Goal: Task Accomplishment & Management: Complete application form

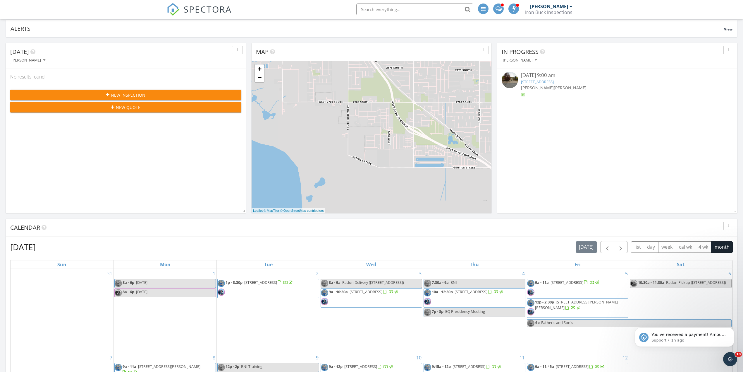
click at [174, 95] on div "New Inspection" at bounding box center [126, 95] width 222 height 6
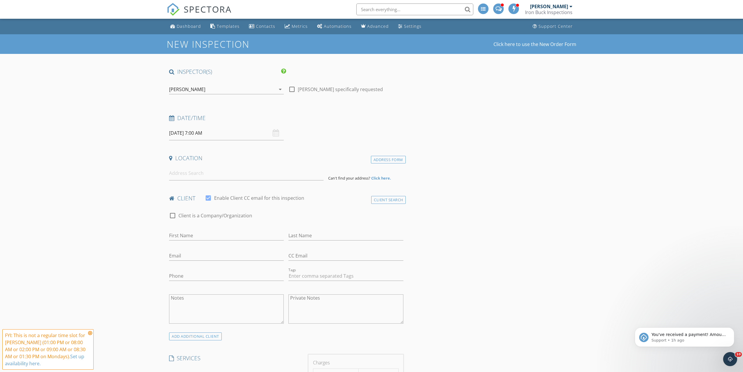
click at [258, 87] on div "[PERSON_NAME]" at bounding box center [222, 89] width 106 height 9
click at [198, 104] on div "[PERSON_NAME]" at bounding box center [201, 104] width 36 height 9
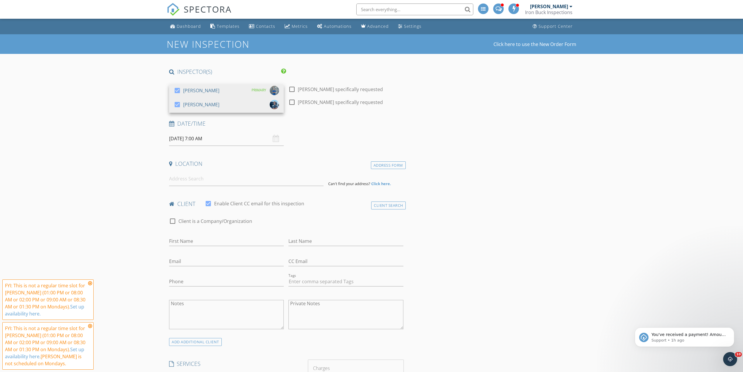
click at [197, 140] on input "09/29/2025 7:00 AM" at bounding box center [226, 138] width 115 height 14
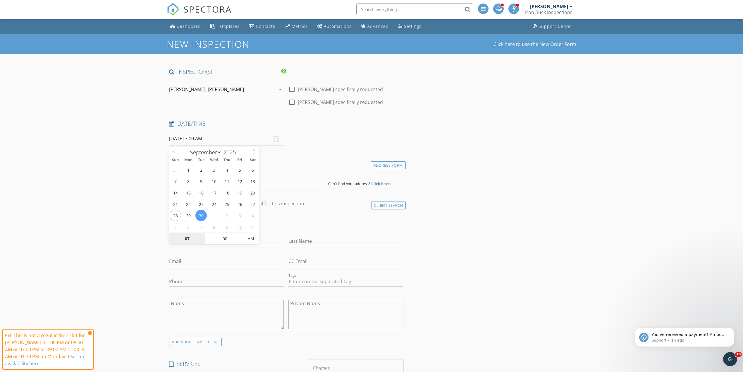
type input "09/30/2025 7:00 AM"
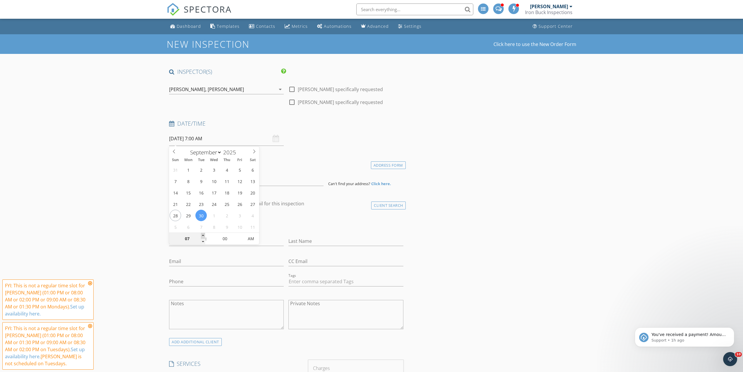
type input "08"
type input "09/30/2025 8:00 AM"
click at [202, 234] on span at bounding box center [203, 236] width 4 height 6
type input "09"
type input "[DATE] 9:00 AM"
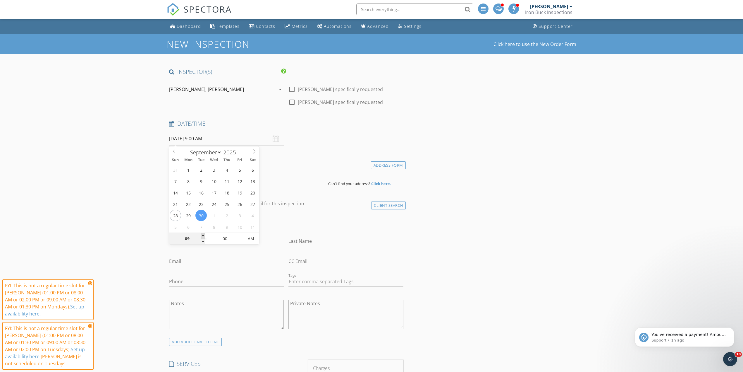
click at [202, 234] on span at bounding box center [203, 236] width 4 height 6
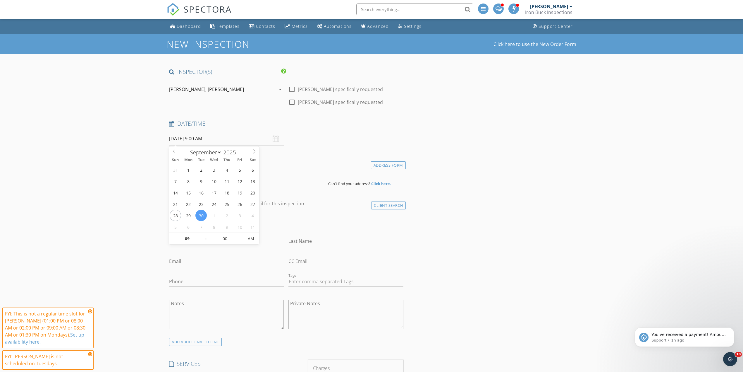
click at [89, 311] on icon at bounding box center [90, 311] width 4 height 5
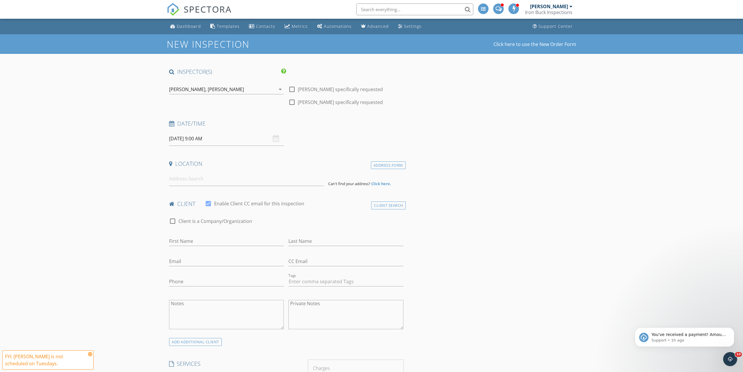
click at [91, 352] on icon at bounding box center [90, 353] width 4 height 5
click at [188, 176] on input at bounding box center [246, 178] width 154 height 14
type input "194 Albion Village Way, Sandy, UT, USA"
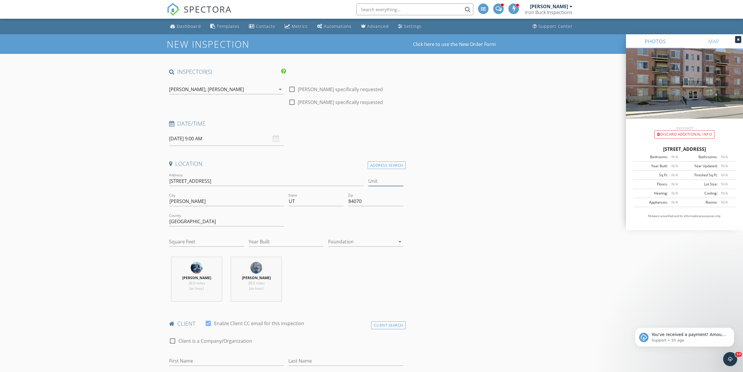
click at [385, 180] on input "Unit" at bounding box center [385, 181] width 35 height 10
type input "402"
click at [188, 247] on div "Square Feet" at bounding box center [206, 245] width 75 height 16
click at [190, 245] on input "Square Feet" at bounding box center [206, 242] width 75 height 10
type input "1214"
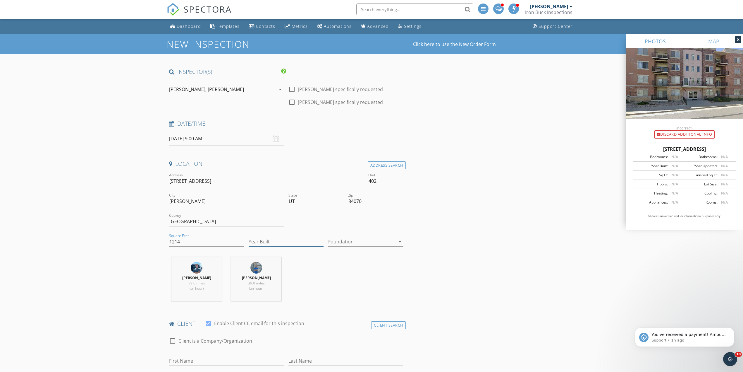
click at [266, 238] on input "Year Built" at bounding box center [286, 242] width 75 height 10
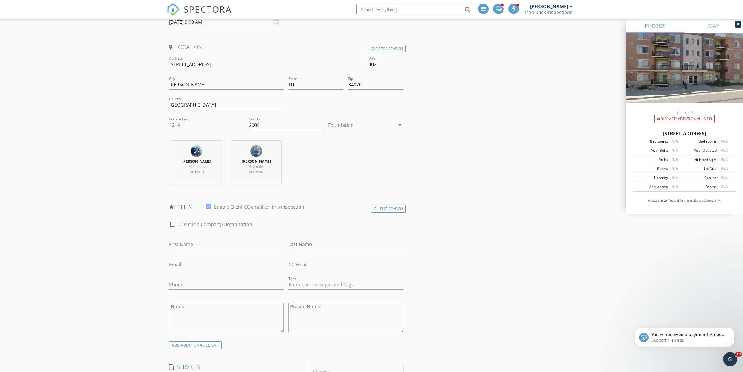
scroll to position [117, 0]
type input "2004"
click at [192, 246] on input "First Name" at bounding box center [226, 244] width 115 height 10
type input "Takayuki"
click at [308, 240] on input "Last Name" at bounding box center [345, 244] width 115 height 10
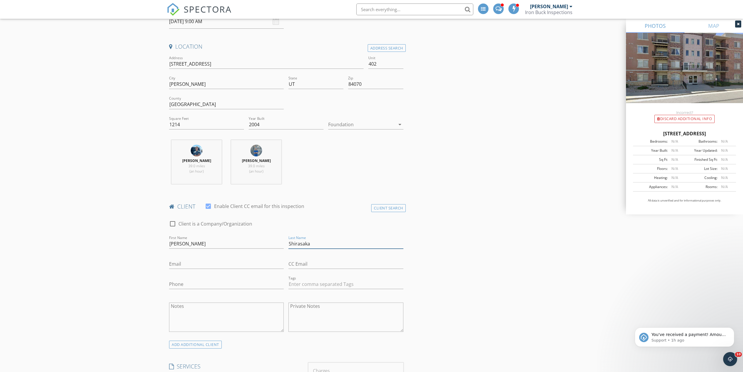
type input "Shirasaka"
click at [230, 266] on input "Email" at bounding box center [226, 264] width 115 height 10
type input "shira01@msn.com"
click at [205, 284] on input "Phone" at bounding box center [226, 284] width 115 height 10
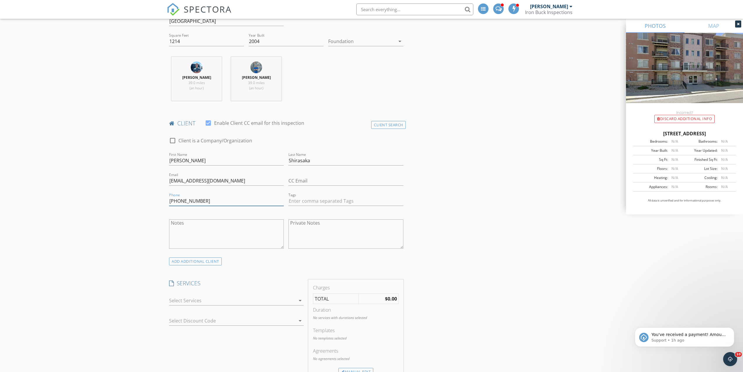
scroll to position [234, 0]
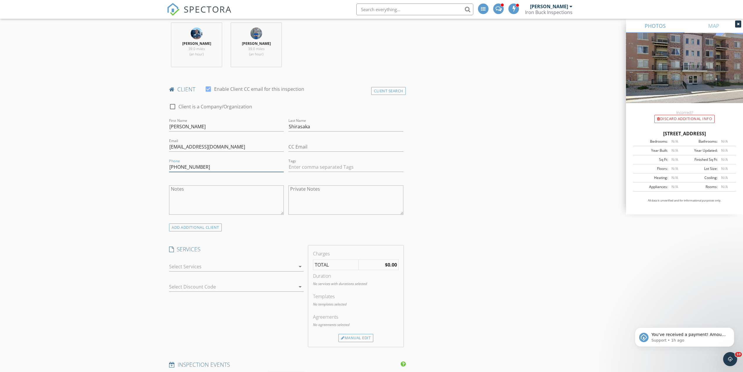
type input "347-693-7822"
click at [241, 265] on div at bounding box center [232, 266] width 126 height 9
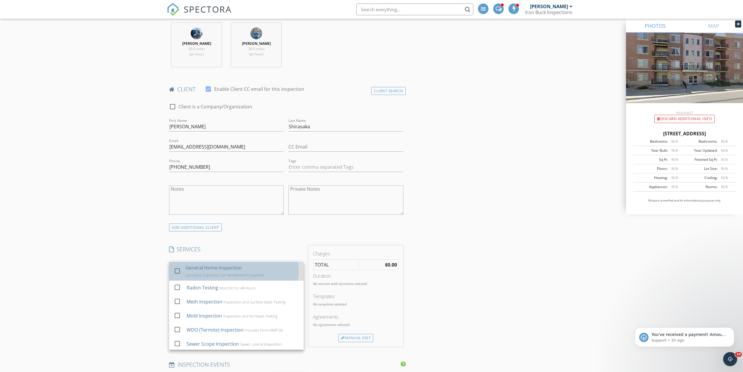
click at [220, 272] on div "General Home Inspection Standard Inspection For Residential Properties" at bounding box center [242, 271] width 114 height 19
checkbox input "true"
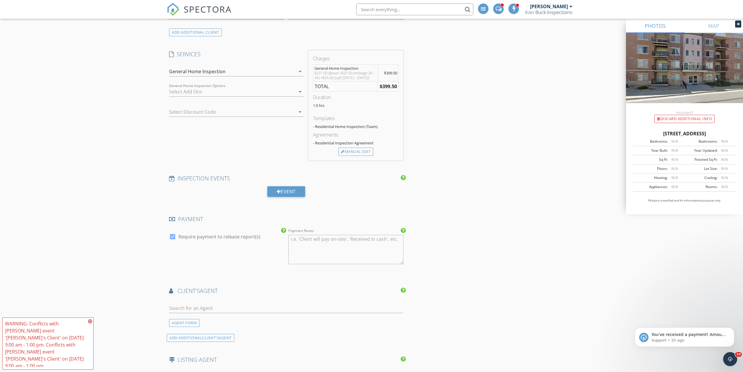
scroll to position [468, 0]
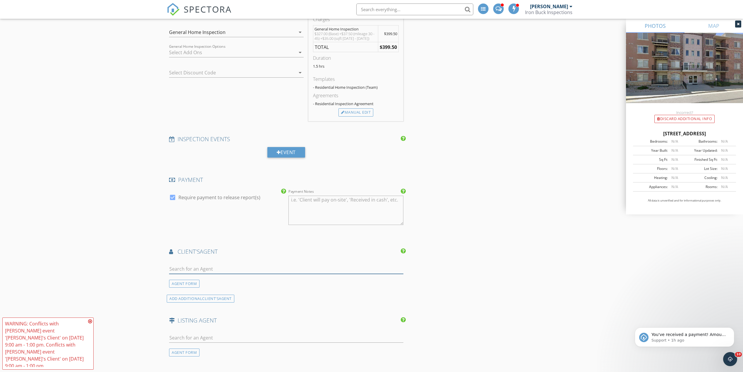
click at [186, 269] on input "text" at bounding box center [286, 269] width 234 height 10
type input "jack"
click at [202, 286] on li "[PERSON_NAME]" at bounding box center [286, 282] width 234 height 16
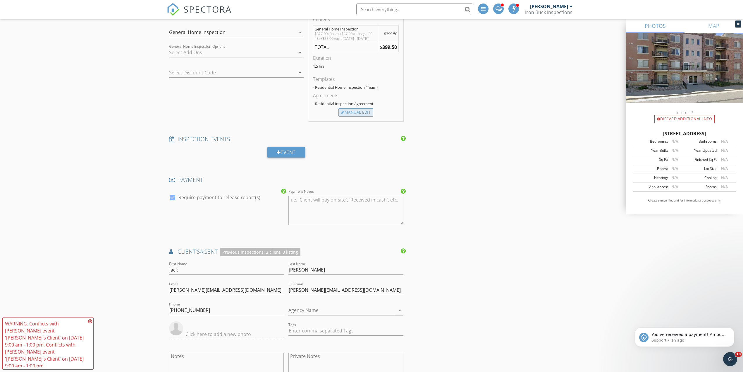
click at [360, 113] on div "Manual Edit" at bounding box center [355, 112] width 35 height 8
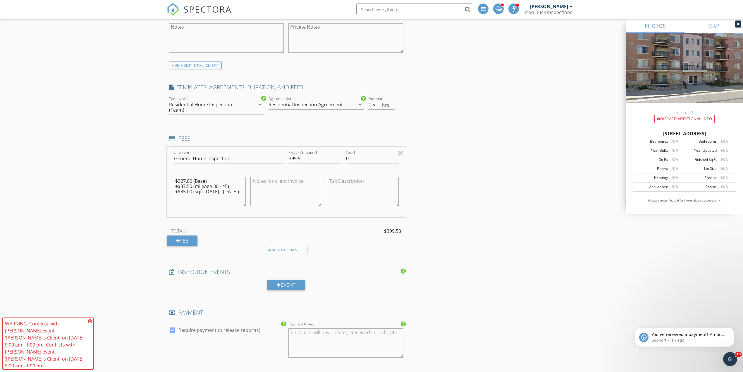
scroll to position [390, 0]
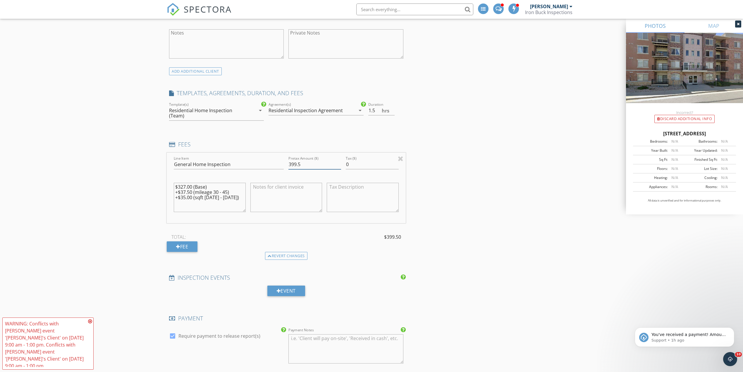
click at [304, 165] on input "399.5" at bounding box center [314, 164] width 53 height 10
type input "375"
click at [531, 205] on div "INSPECTOR(S) check_box Brantly Thomas PRIMARY check_box Rev Brimhall Brantly Th…" at bounding box center [372, 346] width 410 height 1336
drag, startPoint x: 241, startPoint y: 200, endPoint x: 156, endPoint y: 183, distance: 86.4
click at [156, 183] on div "New Inspection Click here to use the New Order Form INSPECTOR(S) check_box Bran…" at bounding box center [371, 335] width 743 height 1383
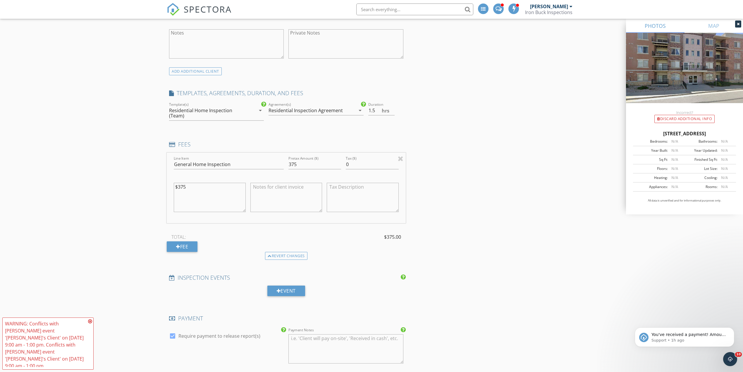
type textarea "$375"
click at [134, 198] on div "New Inspection Click here to use the New Order Form INSPECTOR(S) check_box Bran…" at bounding box center [371, 335] width 743 height 1383
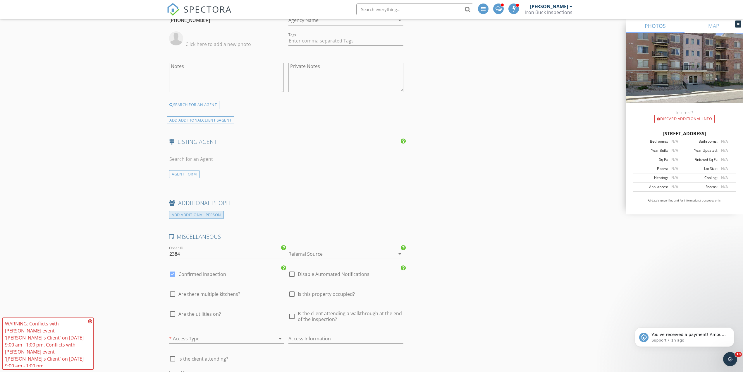
scroll to position [819, 0]
click at [188, 173] on div "AGENT FORM" at bounding box center [184, 173] width 30 height 8
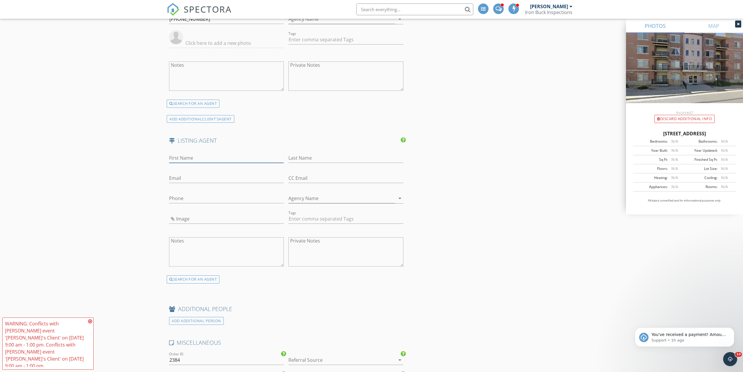
click at [185, 157] on input "First Name" at bounding box center [226, 158] width 115 height 10
type input "Ashley"
click at [335, 162] on input "Last Name" at bounding box center [345, 158] width 115 height 10
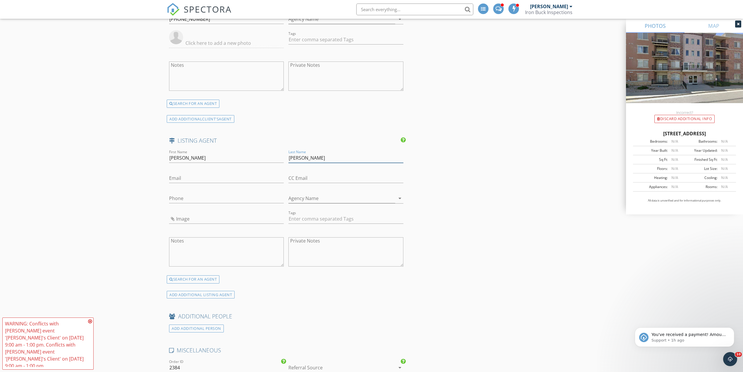
type input "Lindsey"
click at [204, 201] on input "Phone" at bounding box center [226, 198] width 115 height 10
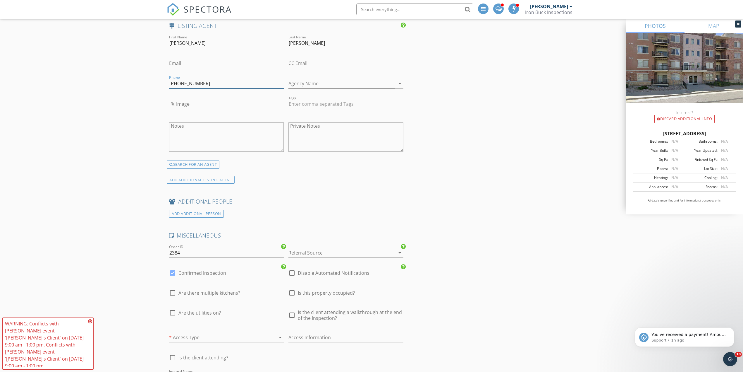
scroll to position [1014, 0]
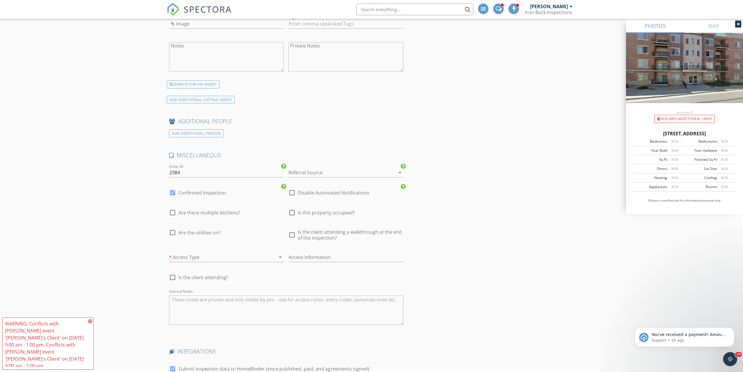
type input "[PHONE_NUMBER]"
click at [204, 234] on span "Are the utilities on?" at bounding box center [199, 232] width 42 height 6
checkbox input "true"
click at [320, 235] on span "Is the client attending a walkthrough at the end of the inspection?" at bounding box center [350, 235] width 105 height 12
checkbox input "true"
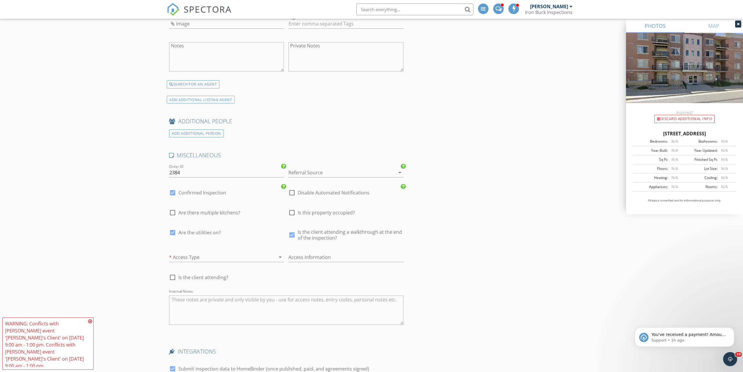
click at [213, 262] on div "* Access Type arrow_drop_down" at bounding box center [226, 257] width 115 height 10
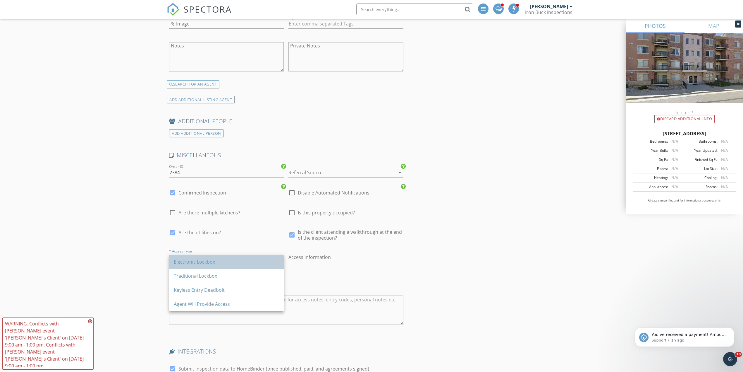
click at [198, 261] on div "Electronic Lockbox" at bounding box center [226, 261] width 105 height 7
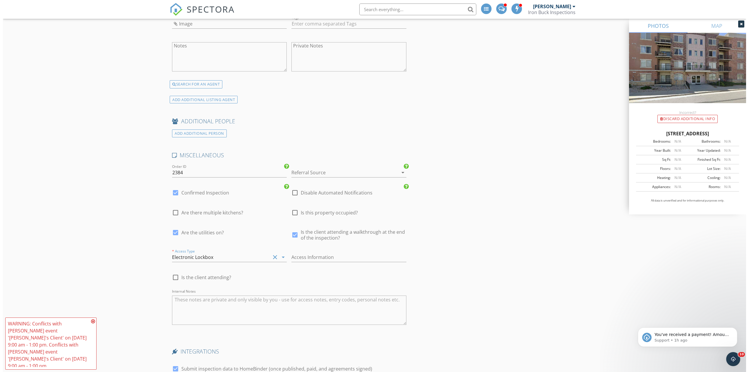
scroll to position [1163, 0]
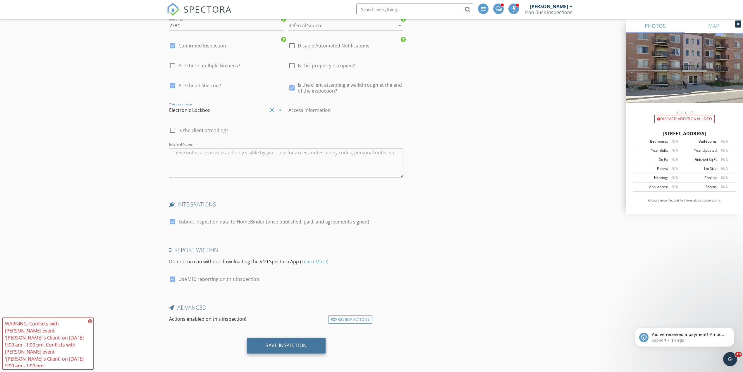
click at [308, 341] on div "Save Inspection" at bounding box center [286, 345] width 79 height 16
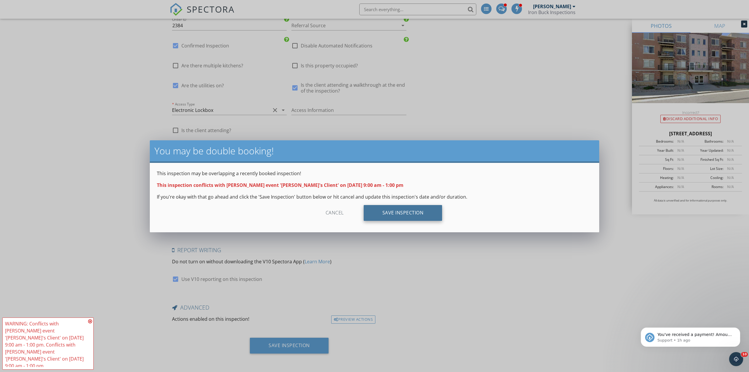
click at [421, 211] on div "Save Inspection" at bounding box center [403, 213] width 79 height 16
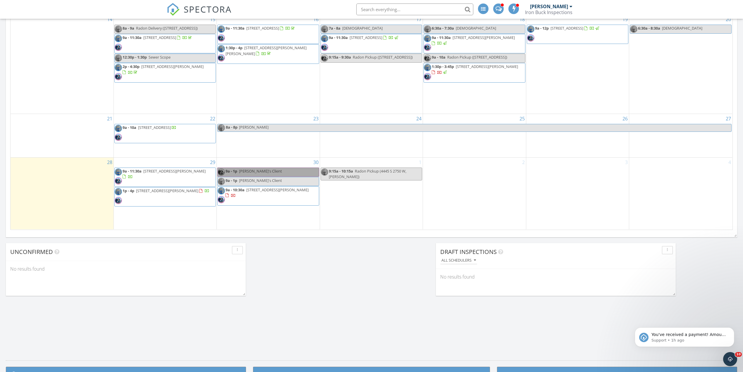
drag, startPoint x: 301, startPoint y: 170, endPoint x: 287, endPoint y: 171, distance: 13.9
click at [287, 171] on link "9a - 1p [PERSON_NAME]'s Client" at bounding box center [268, 171] width 102 height 9
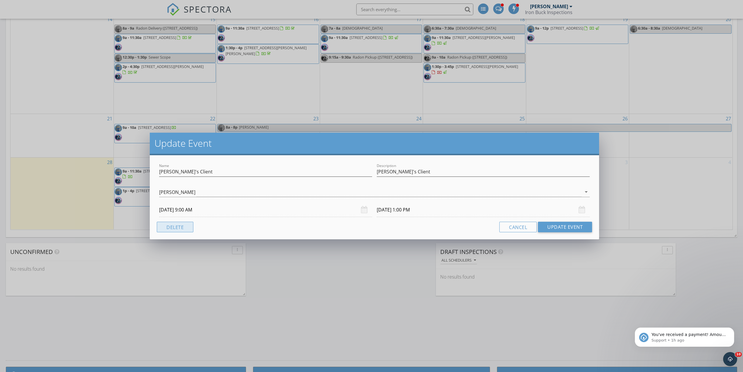
click at [180, 225] on button "Delete" at bounding box center [175, 226] width 37 height 11
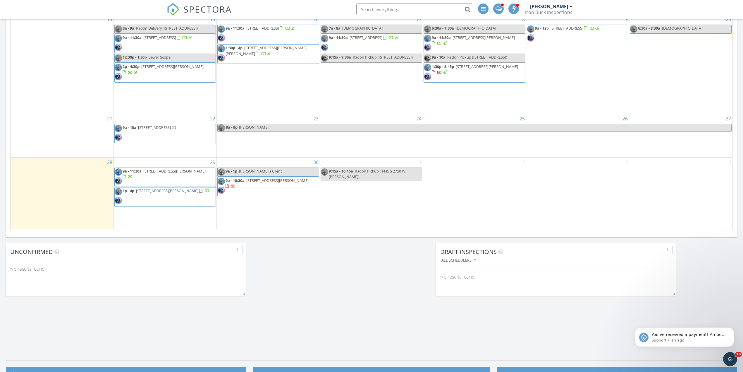
click at [267, 170] on link "9a - 1p Nick's Client" at bounding box center [268, 171] width 102 height 9
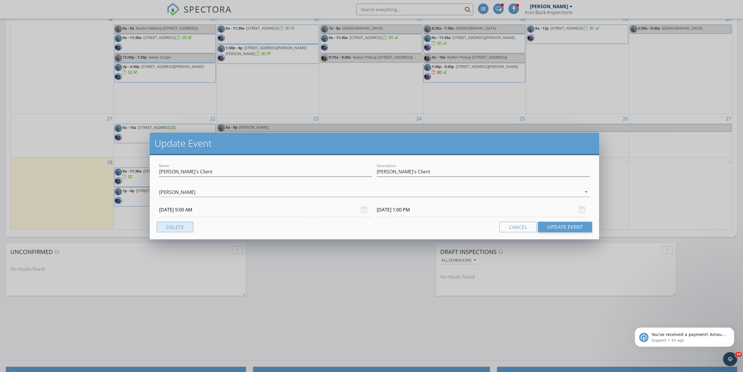
click at [181, 225] on button "Delete" at bounding box center [175, 226] width 37 height 11
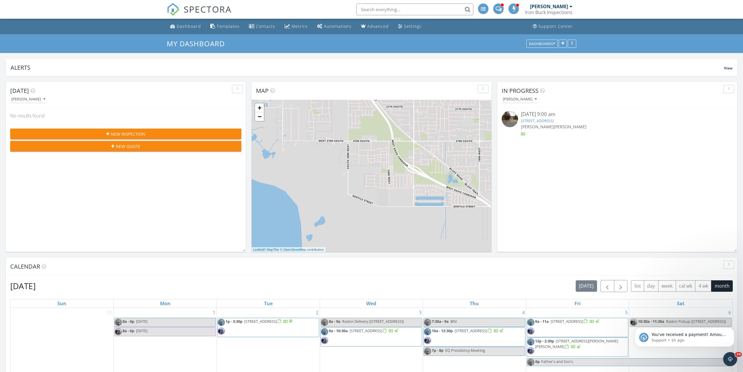
click at [107, 131] on div "New Inspection" at bounding box center [126, 134] width 222 height 6
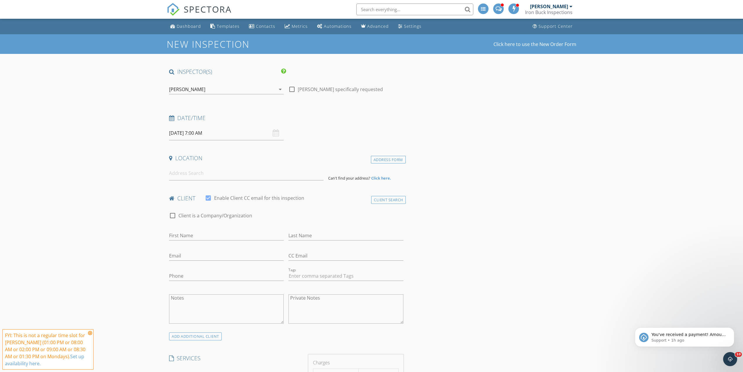
click at [225, 86] on div "[PERSON_NAME]" at bounding box center [222, 89] width 106 height 9
click at [198, 107] on div "[PERSON_NAME]" at bounding box center [201, 104] width 36 height 9
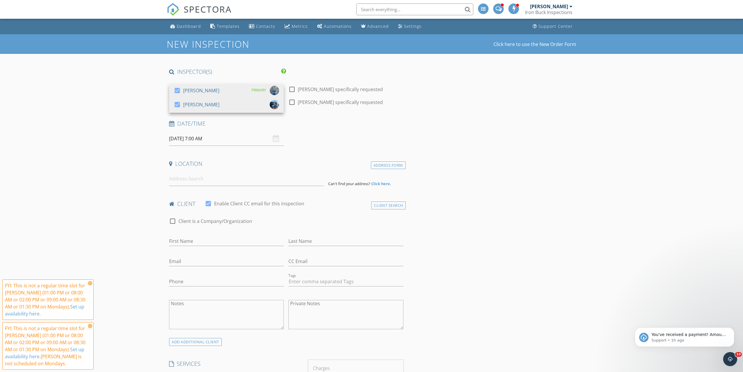
click at [197, 139] on input "09/29/2025 7:00 AM" at bounding box center [226, 138] width 115 height 14
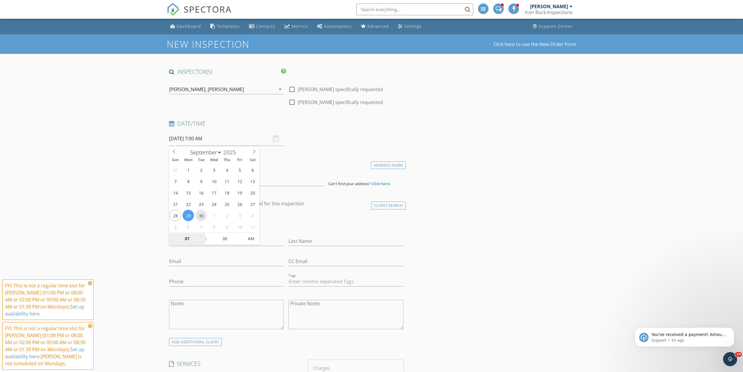
type input "09/30/2025 7:00 AM"
type input "08"
type input "09/30/2025 8:00 AM"
click at [204, 235] on span at bounding box center [203, 236] width 4 height 6
type input "09"
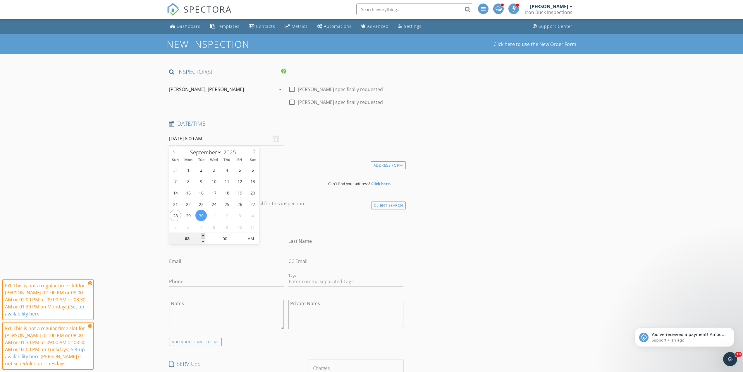
type input "09/30/2025 9:00 AM"
click at [204, 235] on span at bounding box center [203, 236] width 4 height 6
type input "10"
type input "09/30/2025 10:00 AM"
click at [204, 235] on span at bounding box center [203, 236] width 4 height 6
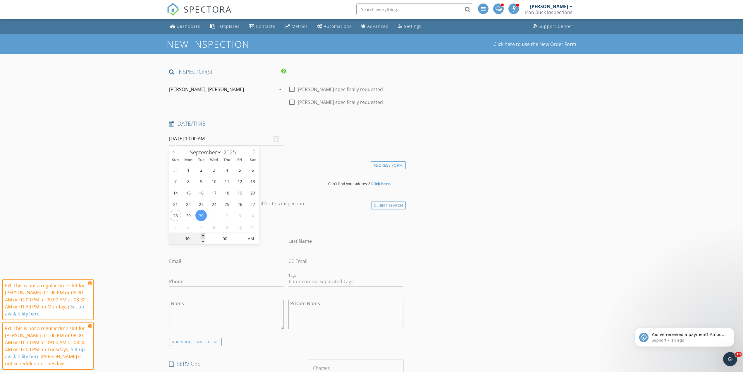
type input "11"
type input "09/30/2025 11:00 AM"
click at [204, 235] on span at bounding box center [203, 236] width 4 height 6
type input "12"
type input "09/30/2025 12:00 PM"
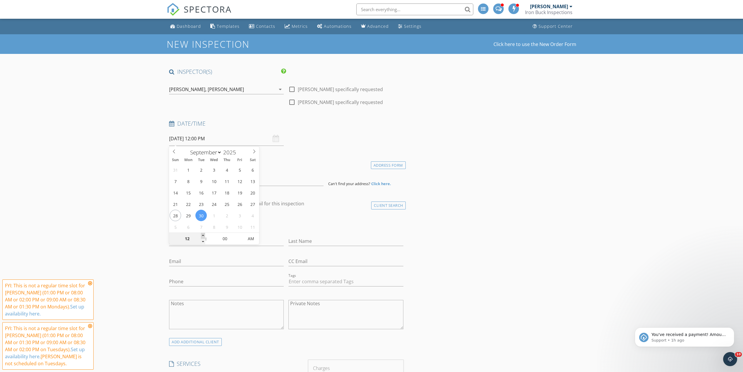
click at [204, 235] on span at bounding box center [203, 236] width 4 height 6
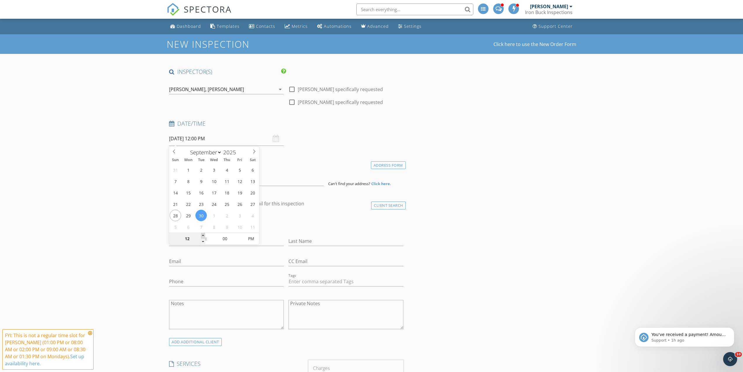
type input "01"
type input "09/30/2025 1:00 PM"
click at [204, 235] on span at bounding box center [203, 236] width 4 height 6
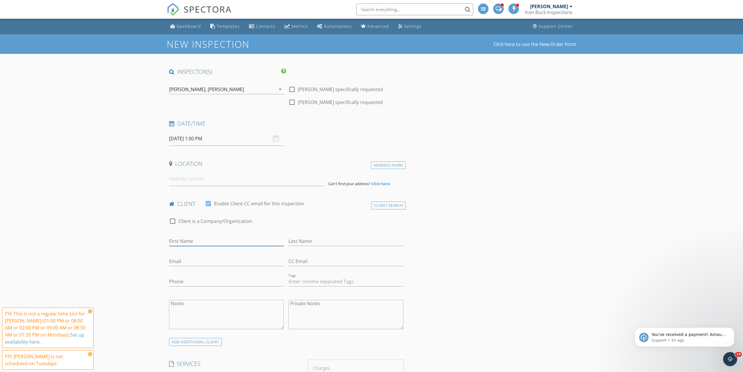
click at [179, 239] on input "First Name" at bounding box center [226, 241] width 115 height 10
type input "Burke"
click at [329, 240] on input "Last Name" at bounding box center [345, 241] width 115 height 10
type input "Teichert"
click at [236, 263] on input "Email" at bounding box center [226, 261] width 115 height 10
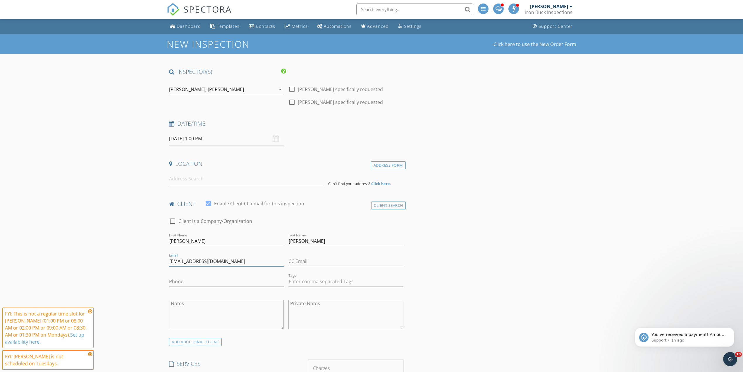
type input "burketei@comcast.net"
click at [227, 280] on input "Phone" at bounding box center [226, 281] width 115 height 10
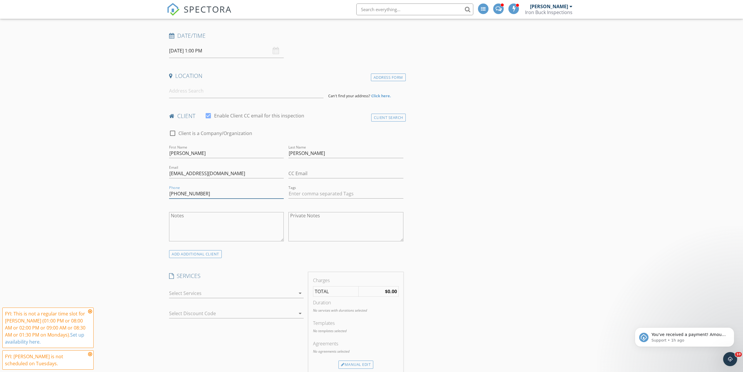
scroll to position [117, 0]
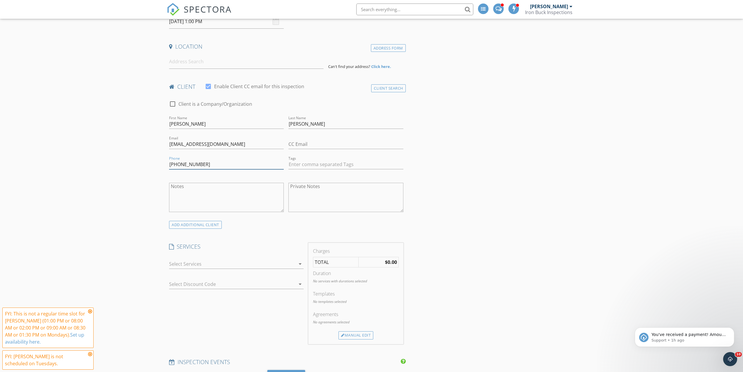
type input "435-881-2757"
click at [214, 220] on div at bounding box center [226, 219] width 115 height 4
click at [212, 221] on div "ADD ADDITIONAL client" at bounding box center [195, 225] width 53 height 8
click at [201, 274] on input "First Name" at bounding box center [226, 276] width 115 height 10
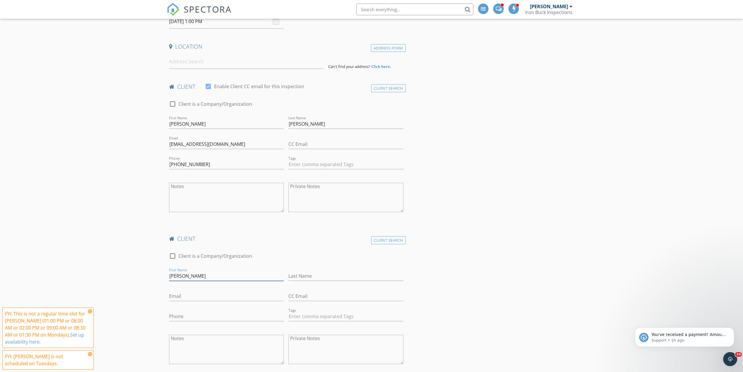
type input "Heidi"
click at [309, 279] on input "Last Name" at bounding box center [345, 276] width 115 height 10
type input "Parker"
click at [227, 295] on input "Email" at bounding box center [226, 296] width 115 height 10
type input "hhp.life@gmail.com"
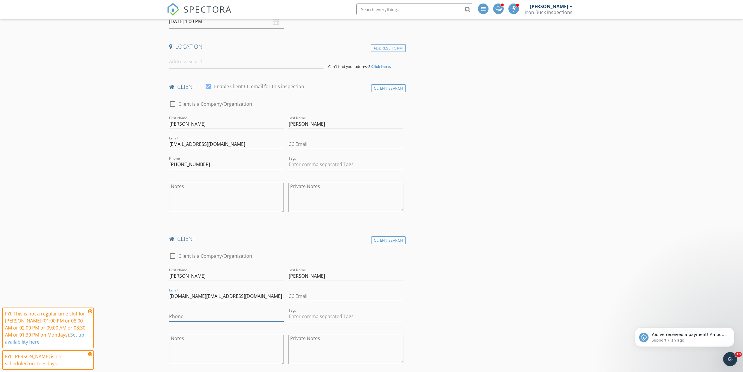
click at [223, 317] on input "Phone" at bounding box center [226, 316] width 115 height 10
type input "801-309-6343"
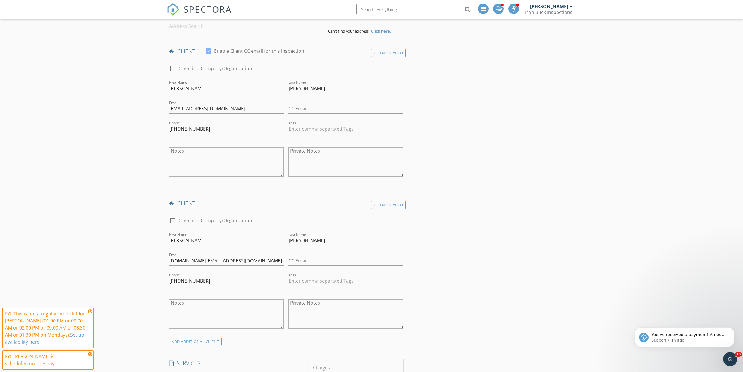
scroll to position [234, 0]
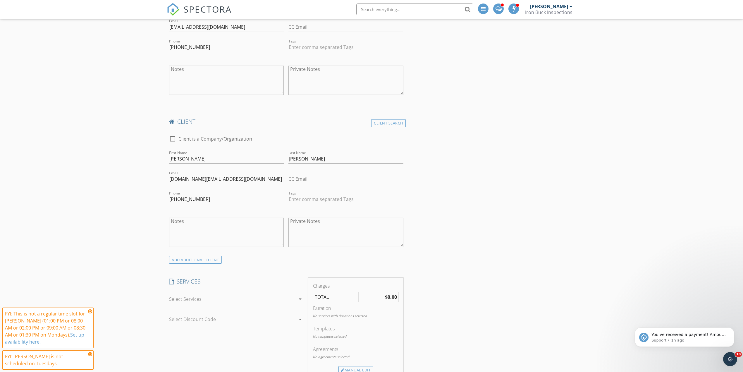
click at [212, 298] on div at bounding box center [232, 298] width 126 height 9
click at [184, 304] on div "check_box_outline_blank General Home Inspection Standard Inspection For Residen…" at bounding box center [236, 303] width 125 height 19
checkbox input "true"
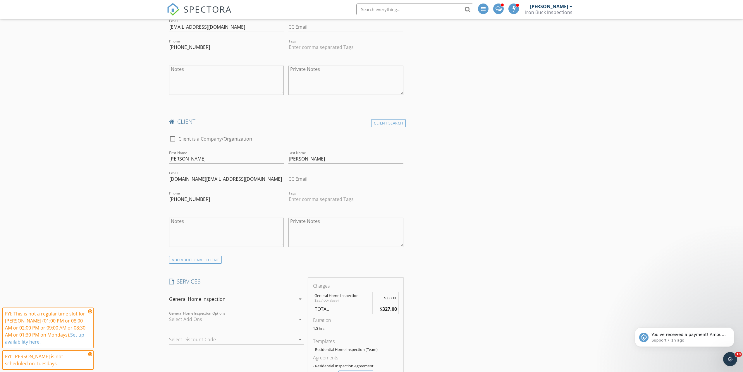
click at [90, 309] on icon at bounding box center [90, 311] width 4 height 5
click at [91, 354] on icon at bounding box center [90, 353] width 4 height 5
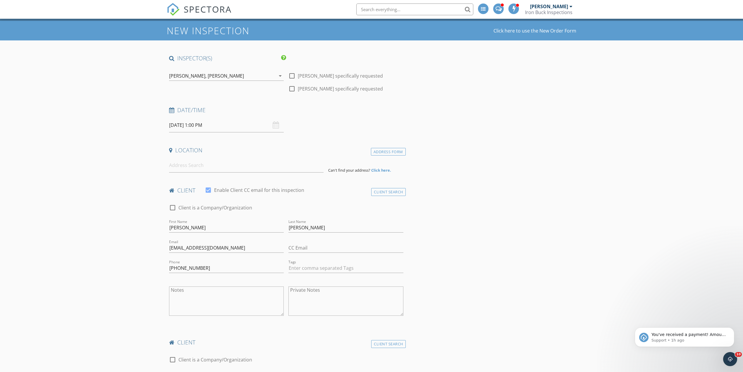
scroll to position [0, 0]
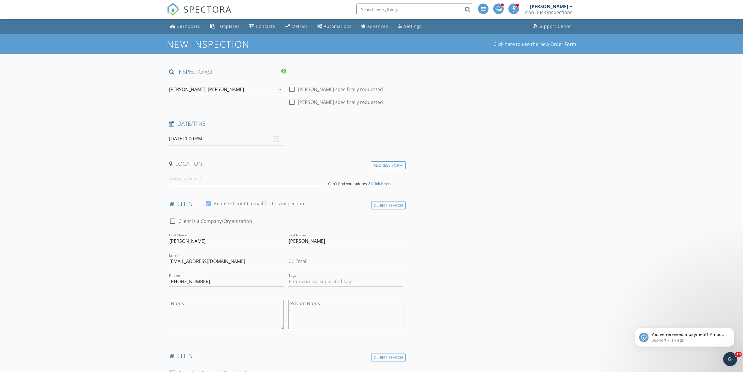
click at [189, 176] on input at bounding box center [246, 178] width 154 height 14
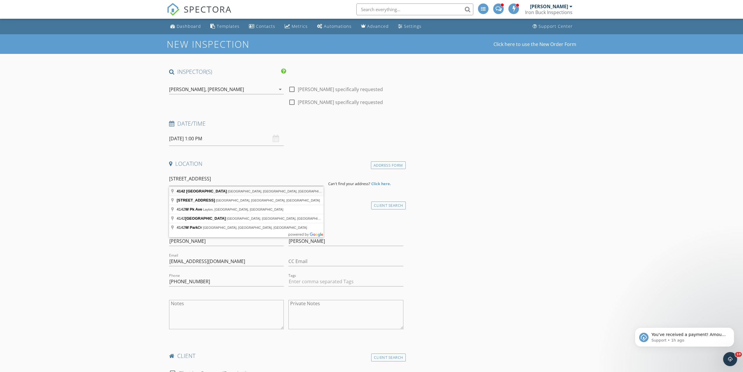
type input "4142 West Park Drive, Highland, UT, USA"
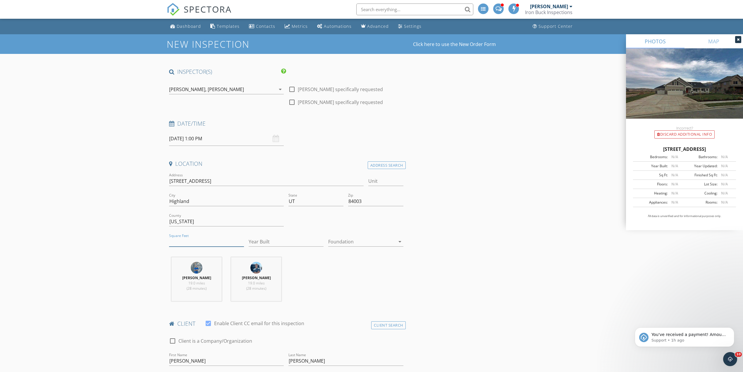
click at [195, 238] on input "Square Feet" at bounding box center [206, 242] width 75 height 10
type input "3770"
click at [264, 240] on input "Year Built" at bounding box center [286, 242] width 75 height 10
type input "2007"
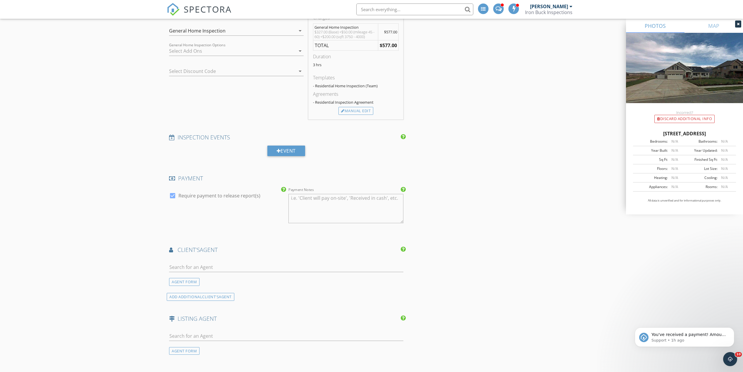
scroll to position [624, 0]
click at [191, 267] on input "text" at bounding box center [286, 265] width 234 height 10
type input "nick"
click at [228, 277] on li "[PERSON_NAME]" at bounding box center [286, 277] width 234 height 16
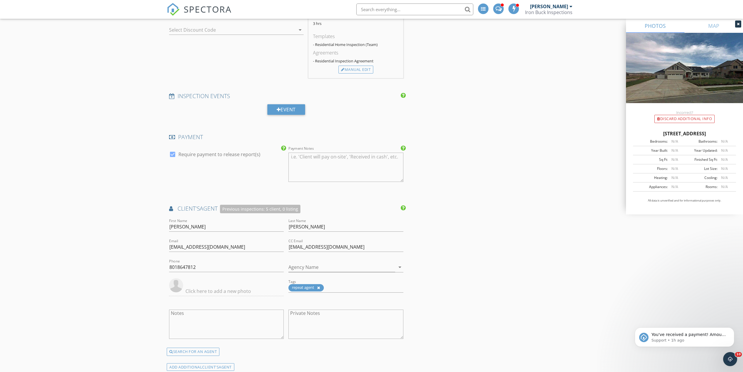
scroll to position [702, 0]
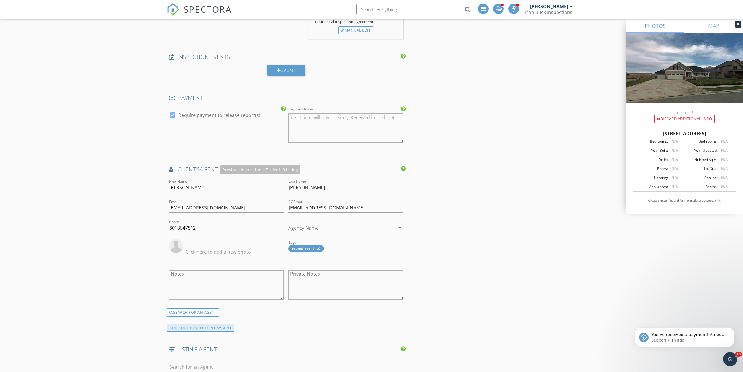
click at [200, 330] on div "ADD ADDITIONAL client's AGENT" at bounding box center [201, 328] width 68 height 8
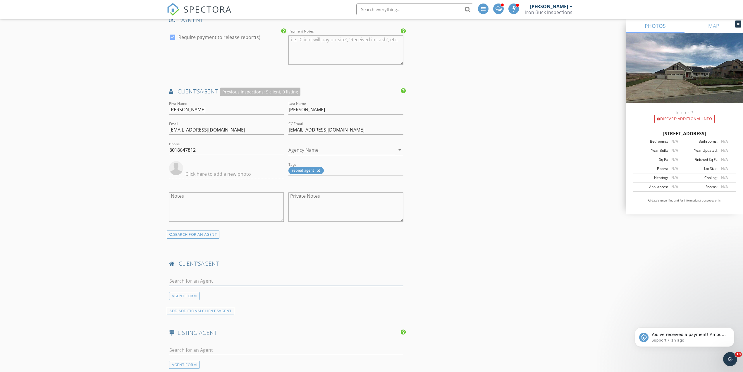
click at [202, 286] on input "text" at bounding box center [286, 281] width 234 height 10
type input "trev"
click at [214, 309] on div "Trevor Tait" at bounding box center [218, 307] width 65 height 7
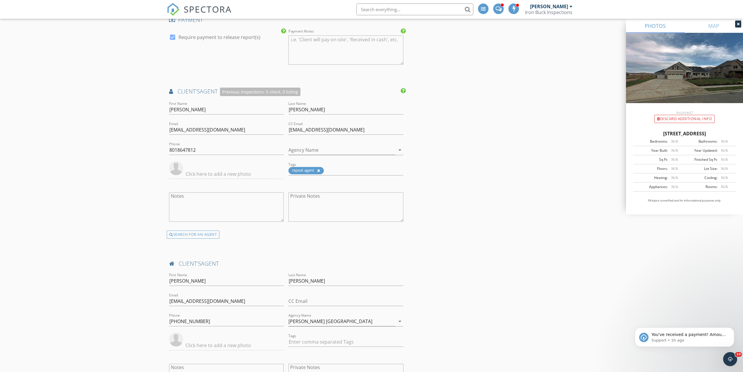
click at [71, 213] on div "New Inspection Click here to use the New Order Form INSPECTOR(S) check_box Bran…" at bounding box center [371, 77] width 743 height 1646
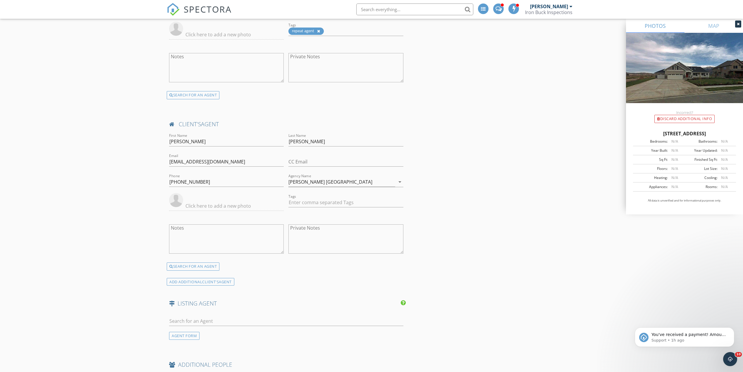
scroll to position [975, 0]
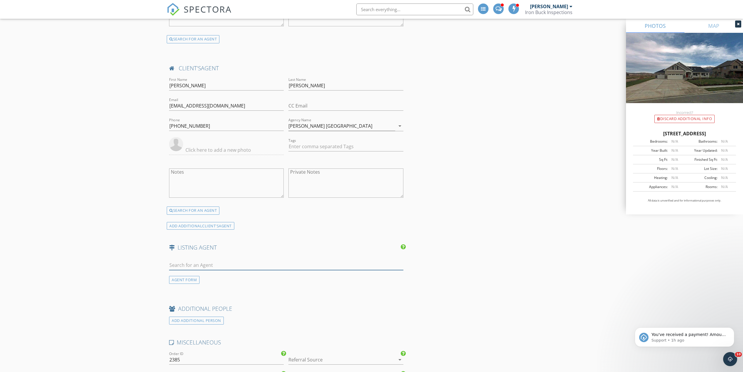
click at [187, 267] on input "text" at bounding box center [286, 265] width 234 height 10
click at [185, 278] on div "AGENT FORM" at bounding box center [286, 269] width 239 height 28
click at [190, 283] on div "AGENT FORM" at bounding box center [184, 280] width 30 height 8
click at [188, 264] on input "First Name" at bounding box center [226, 265] width 115 height 10
type input "Allison"
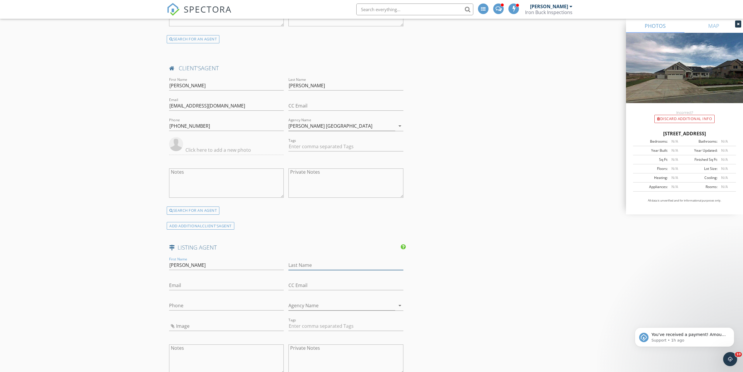
click at [309, 266] on input "Last Name" at bounding box center [345, 265] width 115 height 10
type input "Wilkinson"
click at [191, 305] on input "Phone" at bounding box center [226, 305] width 115 height 10
paste input "[PHONE_NUMBER]"
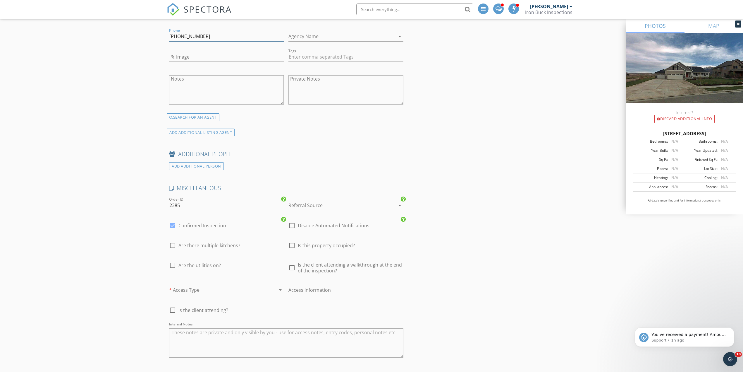
scroll to position [1248, 0]
type input "[PHONE_NUMBER]"
click at [331, 243] on span "Is this property occupied?" at bounding box center [326, 241] width 57 height 6
checkbox input "true"
drag, startPoint x: 198, startPoint y: 266, endPoint x: 283, endPoint y: 276, distance: 85.7
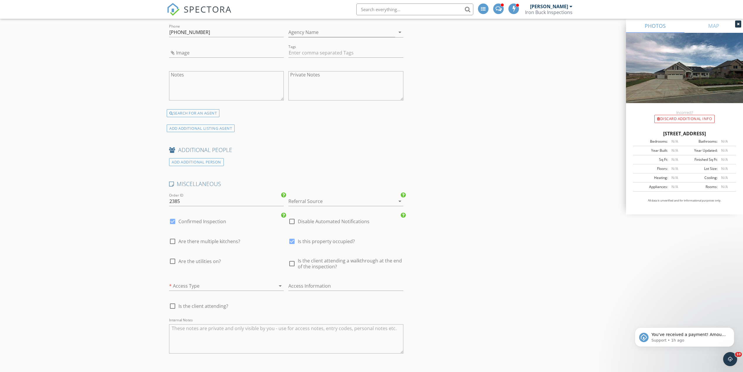
click at [199, 264] on span "Are the utilities on?" at bounding box center [199, 261] width 42 height 6
checkbox input "true"
click at [322, 261] on span "Is the client attending a walkthrough at the end of the inspection?" at bounding box center [350, 263] width 105 height 12
checkbox input "true"
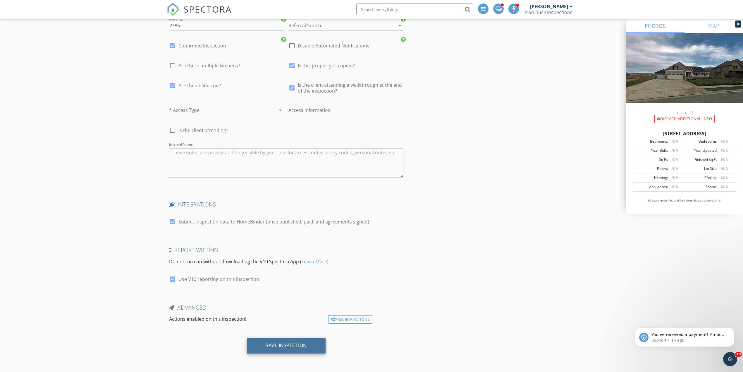
click at [282, 349] on div "Save Inspection" at bounding box center [286, 345] width 79 height 16
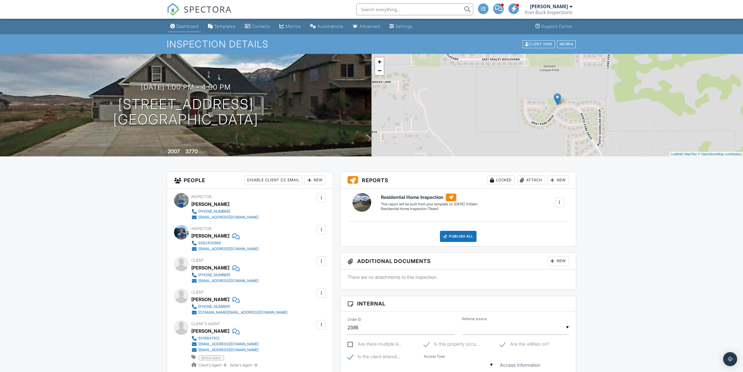
click at [195, 26] on div "Dashboard" at bounding box center [187, 26] width 22 height 5
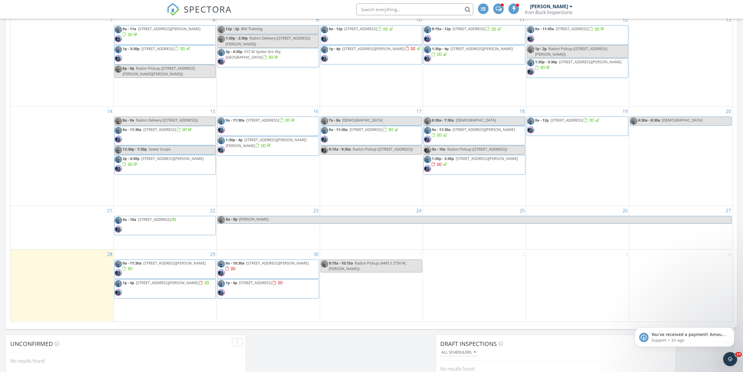
scroll to position [390, 0]
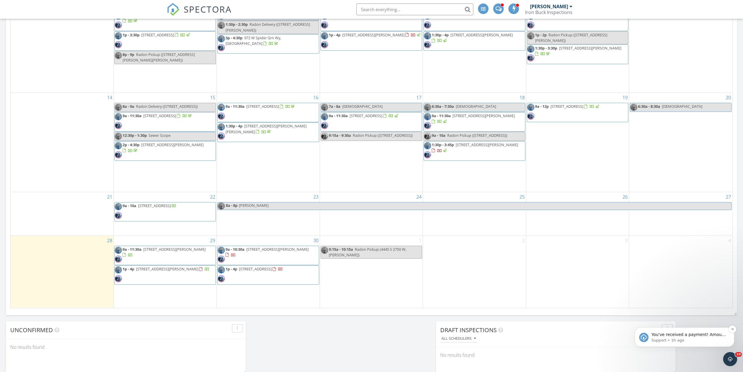
click at [697, 333] on span "You've received a payment! Amount $499.50 Fee $16.63 Net $482.87 Transaction # …" at bounding box center [688, 366] width 75 height 69
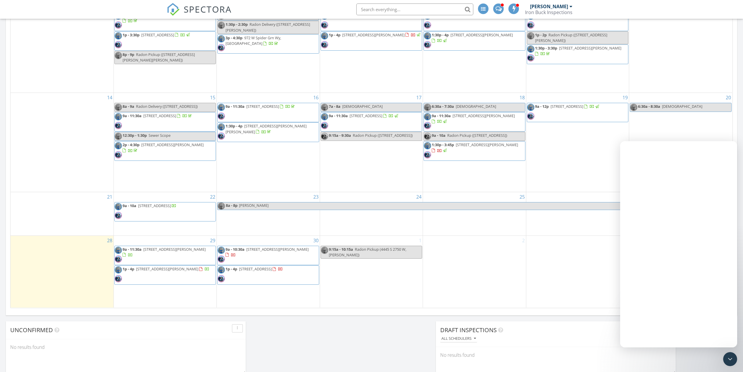
scroll to position [0, 0]
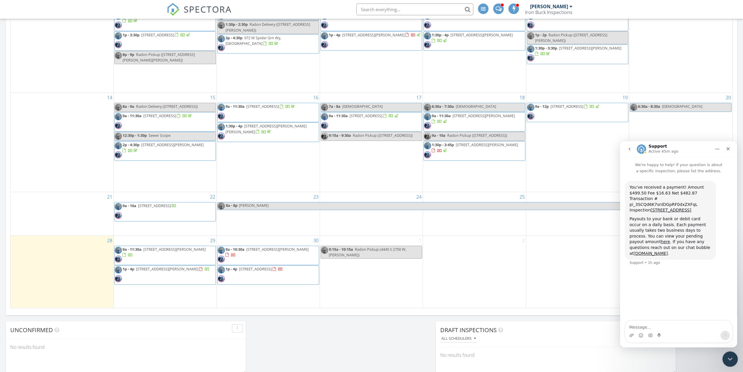
click at [727, 358] on icon "Close Intercom Messenger" at bounding box center [729, 357] width 7 height 7
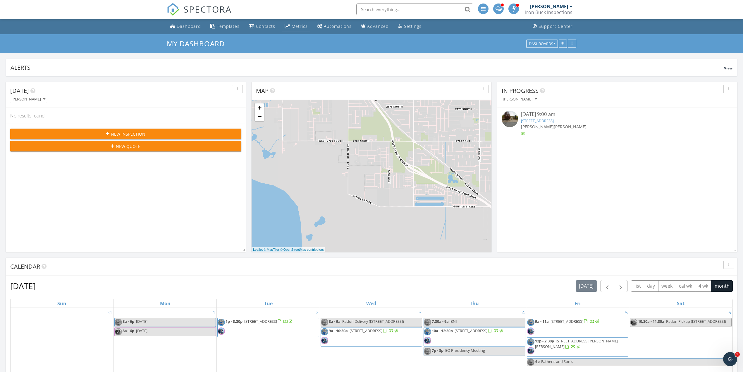
click at [292, 25] on div "Metrics" at bounding box center [300, 26] width 16 height 6
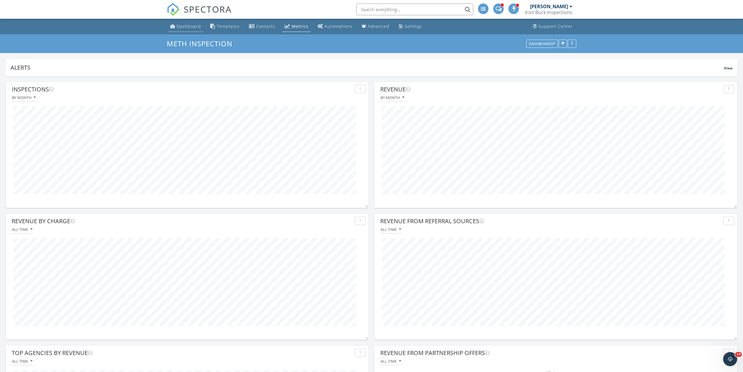
click at [186, 23] on link "Dashboard" at bounding box center [185, 26] width 35 height 11
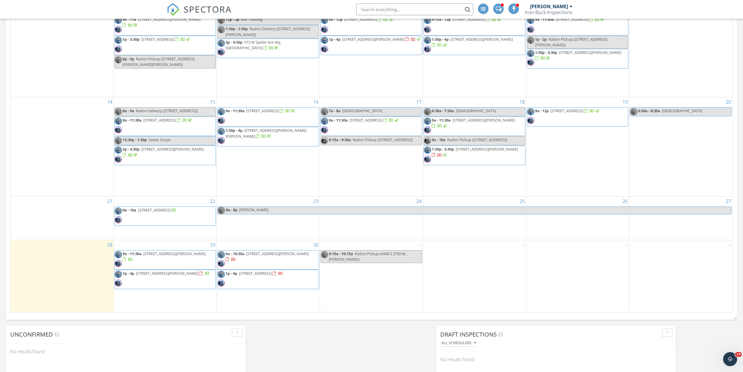
scroll to position [390, 0]
